Goal: Find specific page/section: Find specific page/section

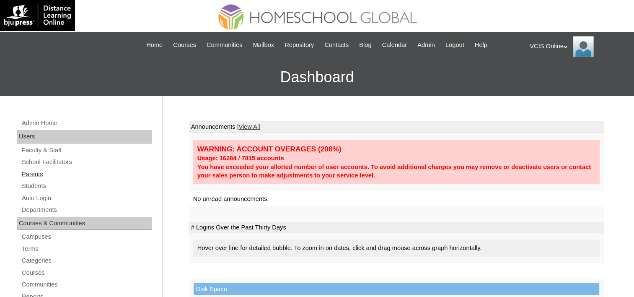
click at [40, 174] on link "Parents" at bounding box center [86, 174] width 131 height 10
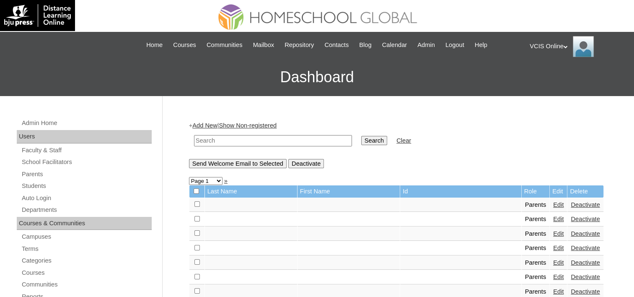
click at [302, 138] on input "text" at bounding box center [273, 140] width 158 height 11
paste input "VCIS005-5A-PA2025"
type input "VCIS005-5A-PA2025"
click at [361, 138] on input "Search" at bounding box center [374, 140] width 26 height 9
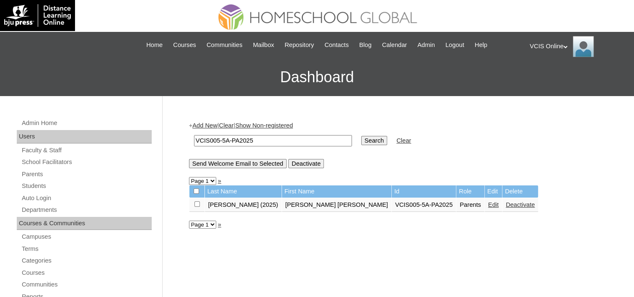
click at [289, 132] on td "VCIS005-5A-PA2025" at bounding box center [273, 141] width 166 height 20
drag, startPoint x: 287, startPoint y: 140, endPoint x: 197, endPoint y: 129, distance: 90.7
click at [197, 129] on div "+ Add New | Clear | Show Non-registered VCIS005-5A-PA2025 Search Clear Send Wel…" at bounding box center [396, 144] width 415 height 47
paste input "2"
click at [218, 141] on input "VCIS025-5A-PA2025" at bounding box center [273, 140] width 158 height 11
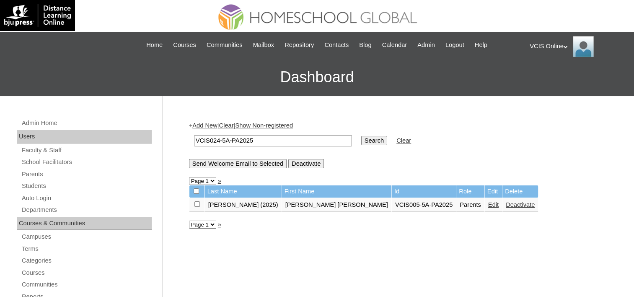
type input "VCIS024-5A-PA2025"
click at [361, 136] on input "Search" at bounding box center [374, 140] width 26 height 9
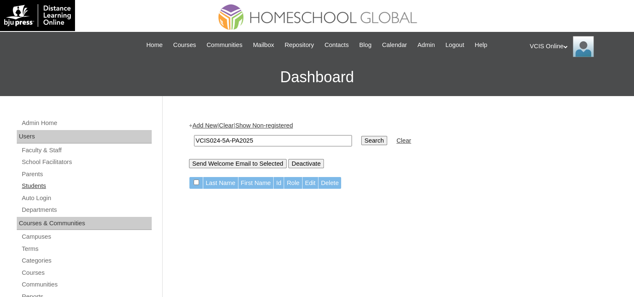
click at [34, 183] on link "Students" at bounding box center [86, 186] width 131 height 10
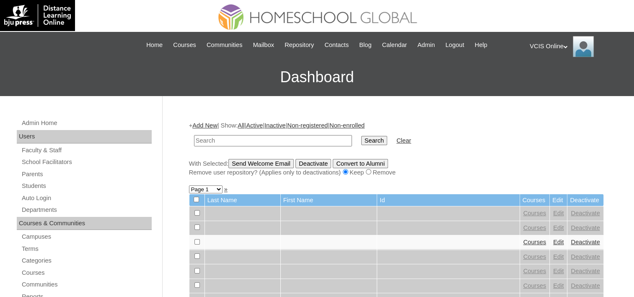
click at [262, 137] on input "text" at bounding box center [273, 140] width 158 height 11
click at [218, 139] on input "VCIS014-5A-SA2025" at bounding box center [273, 140] width 158 height 11
type input "VCIS007-5A-SA2025"
click at [361, 136] on input "Search" at bounding box center [374, 140] width 26 height 9
